Goal: Find specific page/section: Find specific page/section

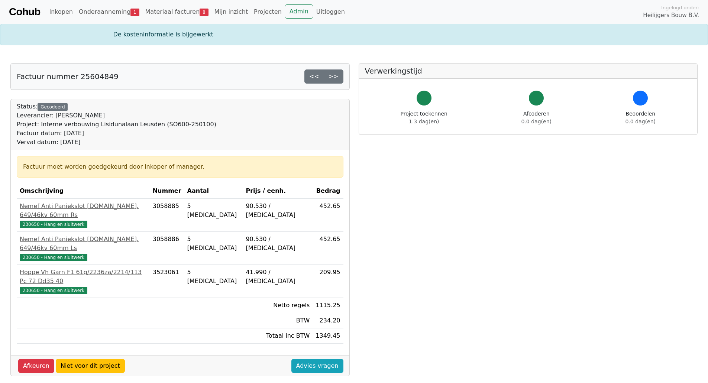
click at [26, 11] on link "Cohub" at bounding box center [24, 12] width 31 height 18
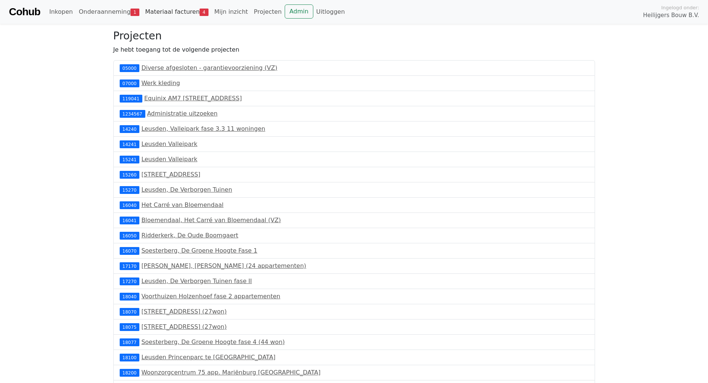
click at [173, 14] on link "Materiaal facturen 4" at bounding box center [176, 11] width 69 height 15
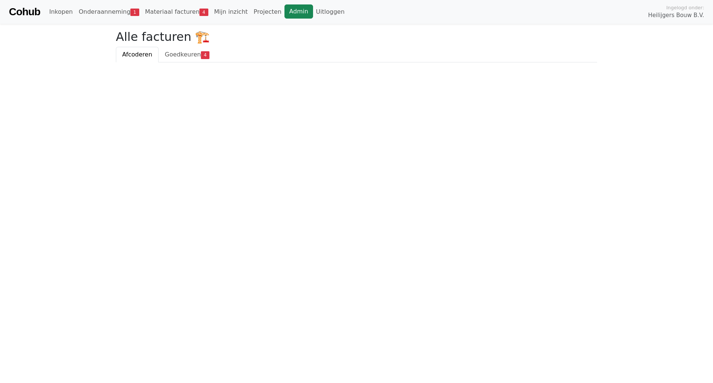
click at [286, 9] on link "Admin" at bounding box center [299, 11] width 29 height 14
